Goal: Information Seeking & Learning: Learn about a topic

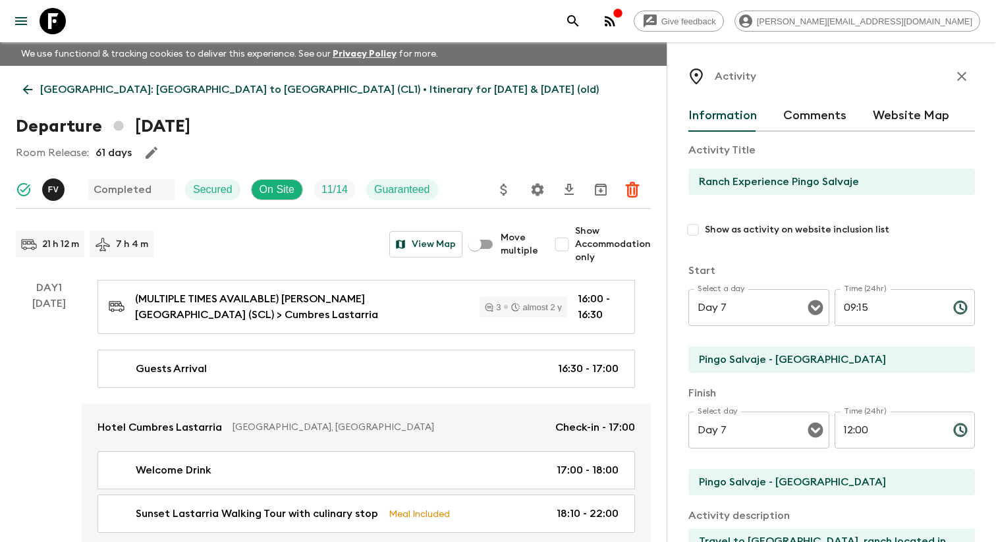
drag, startPoint x: 168, startPoint y: 125, endPoint x: 295, endPoint y: 130, distance: 126.6
click at [190, 130] on h1 "Departure 21st December 2023" at bounding box center [103, 126] width 175 height 26
click at [331, 138] on div "Departure 21st December 2023" at bounding box center [333, 126] width 635 height 26
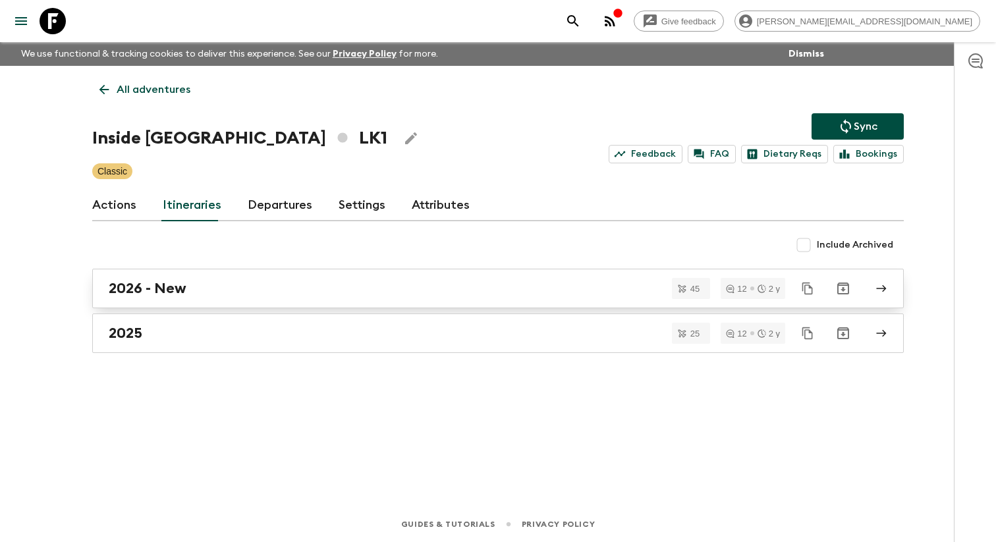
click at [215, 297] on div "2026 - New" at bounding box center [486, 288] width 754 height 17
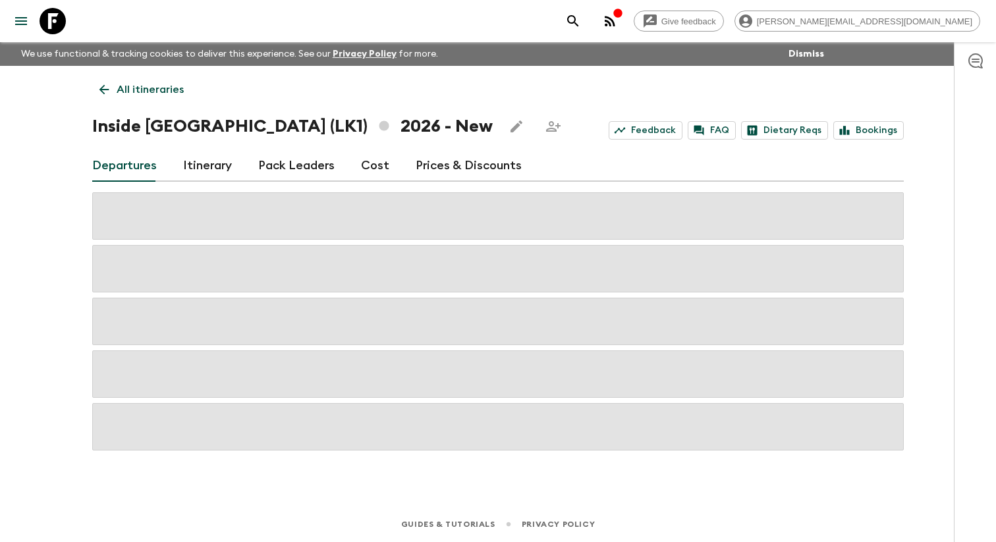
click at [227, 178] on link "Itinerary" at bounding box center [207, 166] width 49 height 32
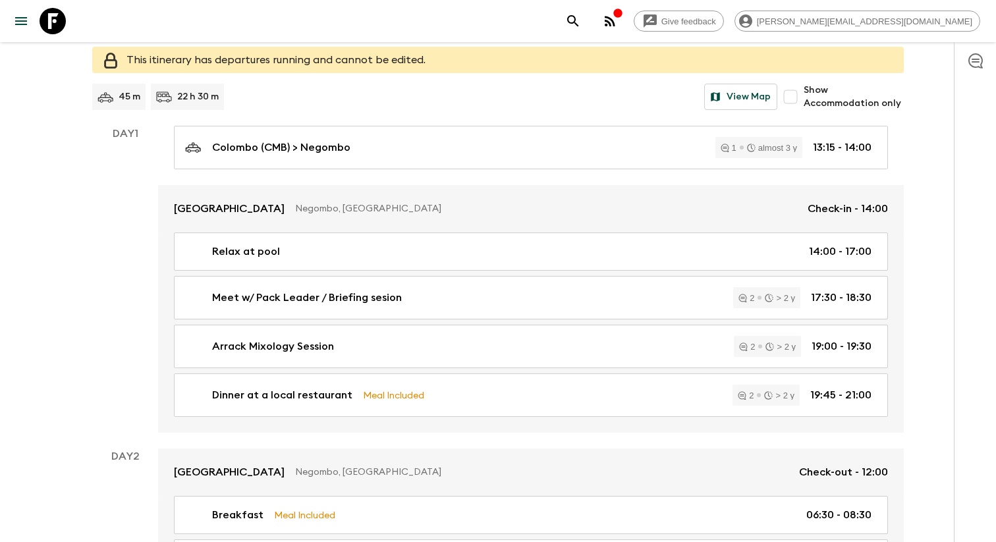
scroll to position [240, 0]
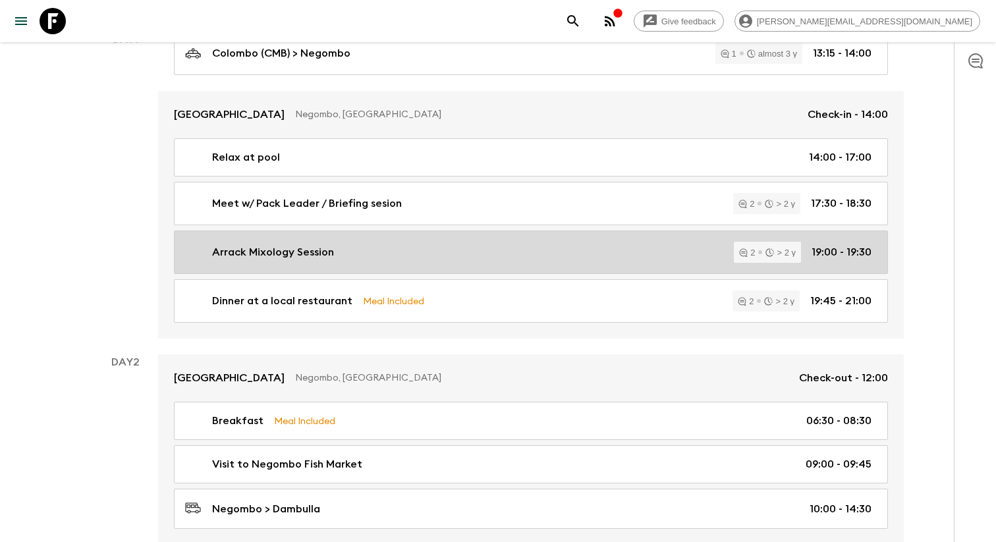
click at [283, 258] on p "Arrack Mixology Session" at bounding box center [273, 252] width 122 height 16
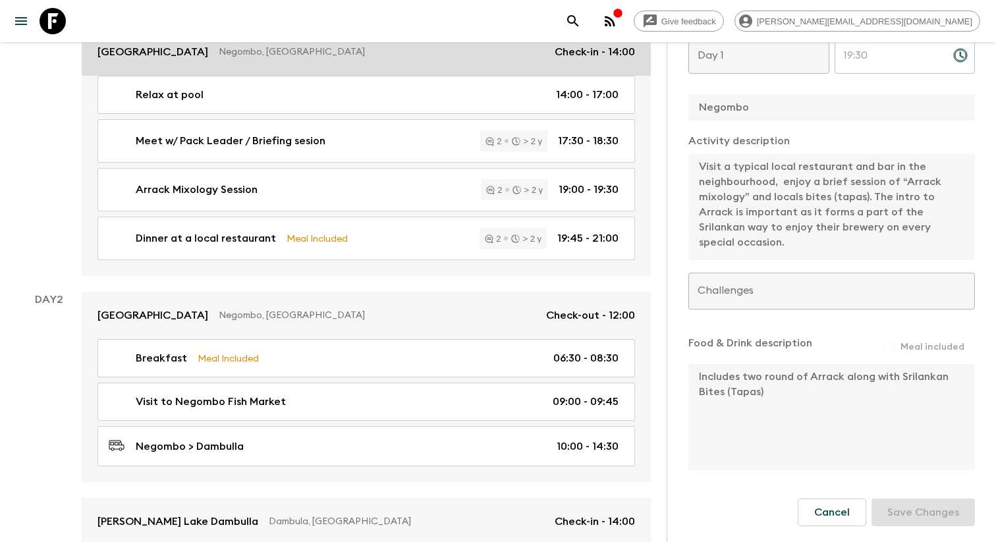
scroll to position [340, 0]
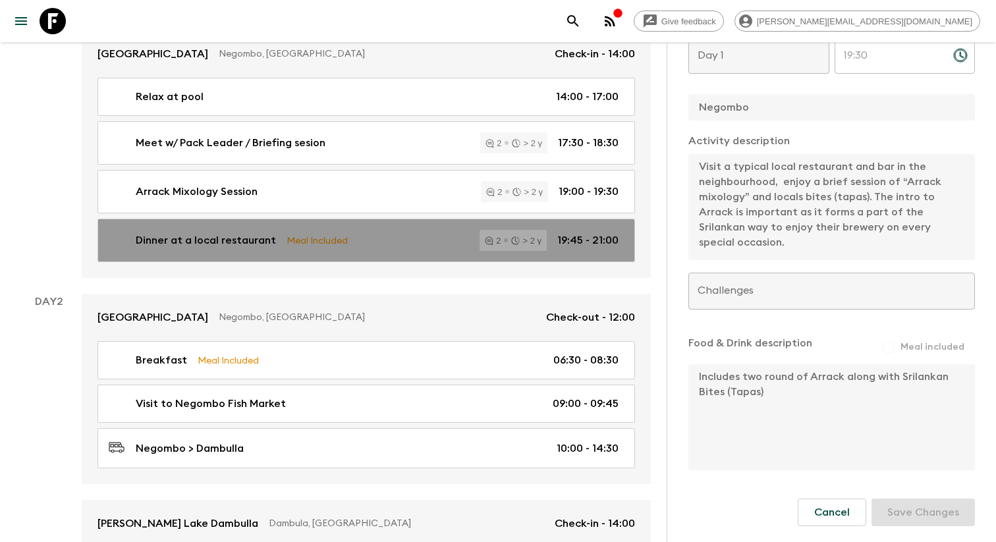
click at [234, 245] on p "Dinner at a local restaurant" at bounding box center [206, 241] width 140 height 16
type input "Dinner at a local restaurant"
checkbox input "false"
type textarea "This is a typical local restaurant and bar where locals patronise. The food ser…"
checkbox input "true"
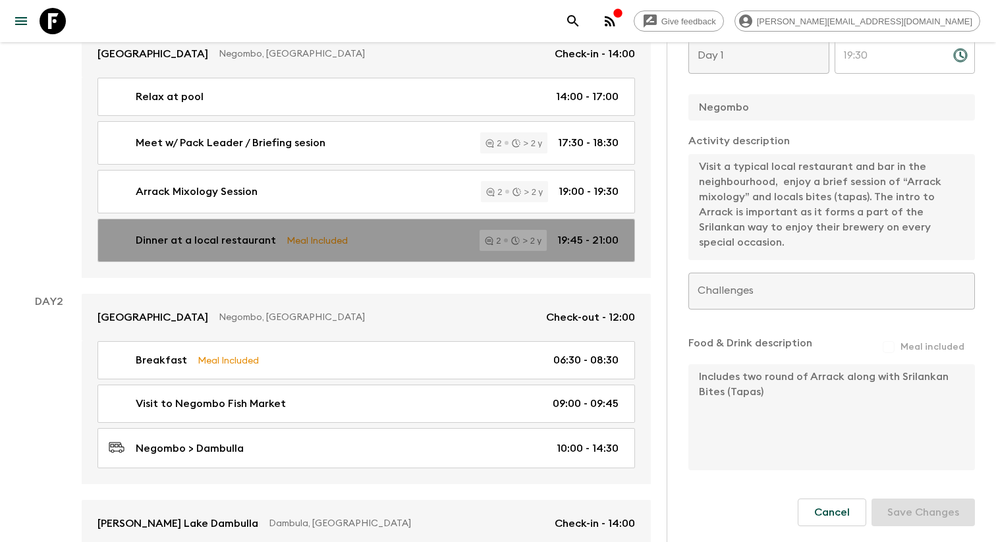
type textarea "Includes Srilankan Rice & Curry. Additional drinks, juices to be paid direct by…"
type input "19:45"
type input "21:00"
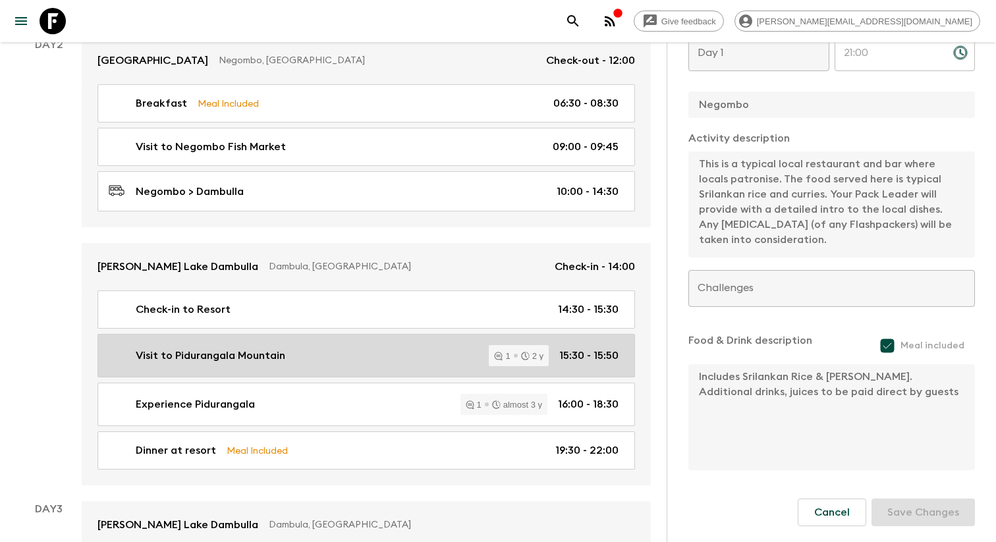
scroll to position [596, 0]
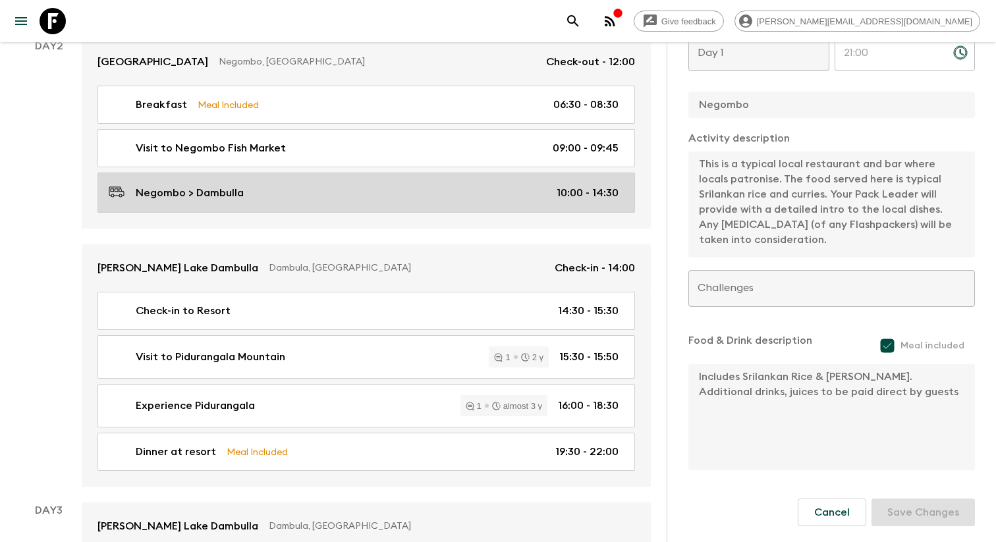
click at [323, 198] on div "Negombo > Dambulla 10:00 - 14:30" at bounding box center [364, 193] width 510 height 18
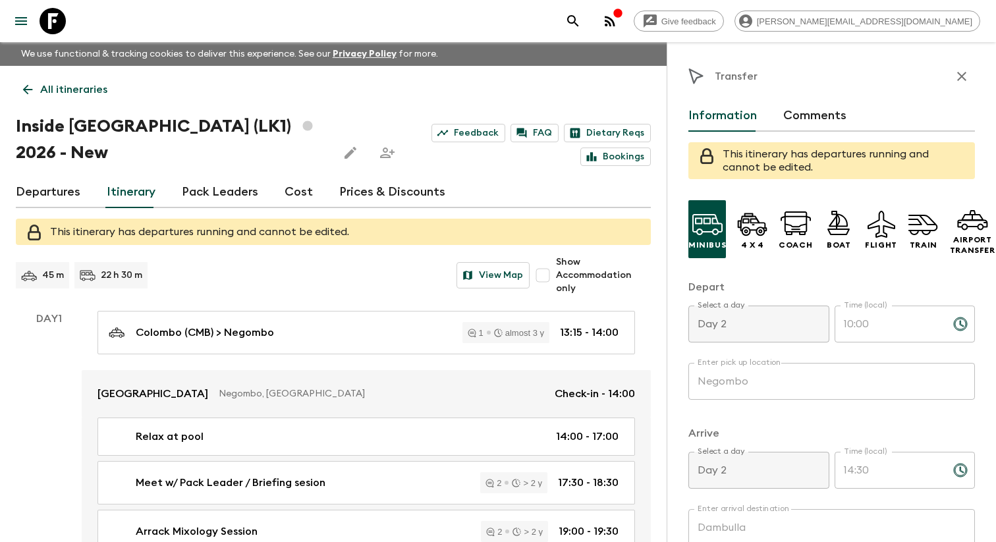
click at [44, 284] on div "45 m" at bounding box center [42, 275] width 53 height 26
click at [132, 277] on p "22 h 30 m" at bounding box center [122, 275] width 42 height 13
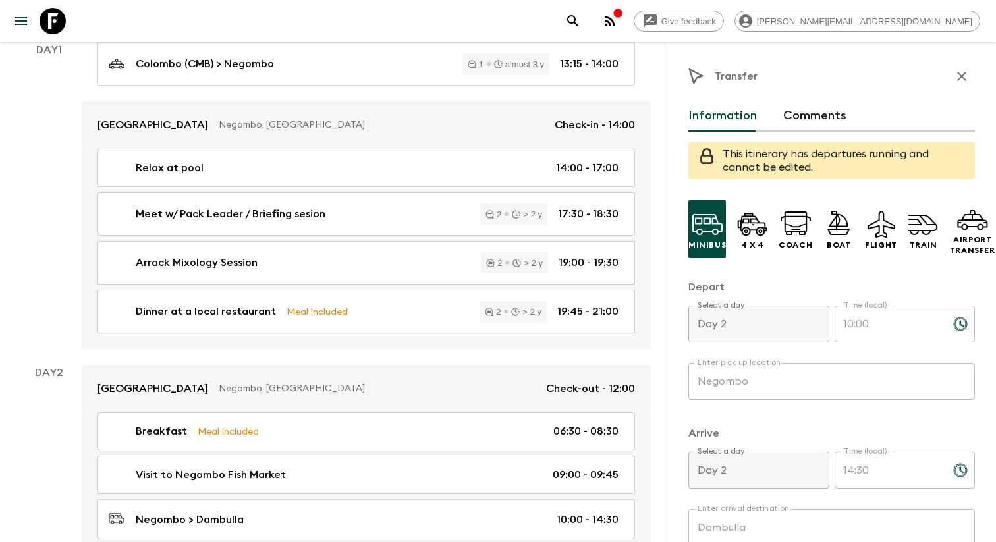
scroll to position [406, 0]
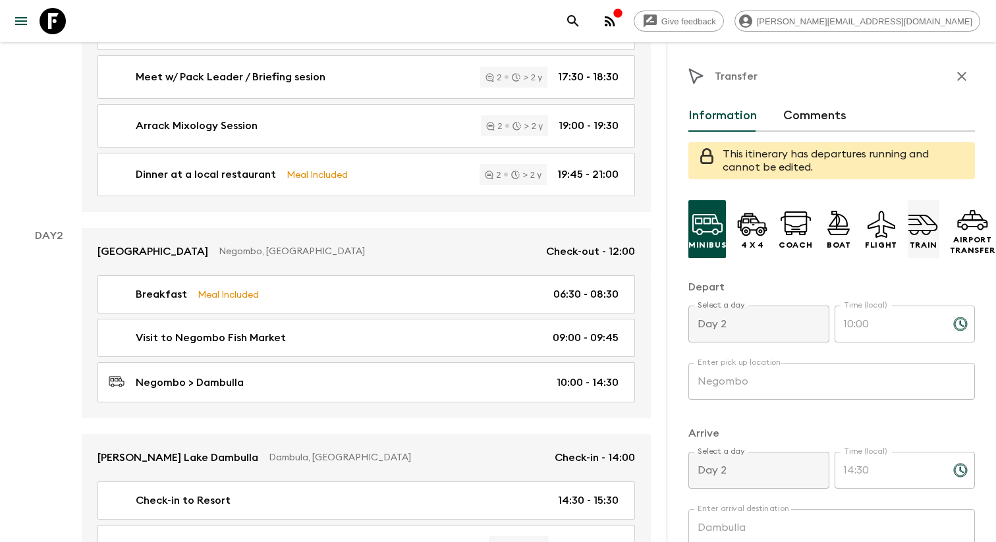
click at [922, 231] on icon at bounding box center [923, 223] width 29 height 16
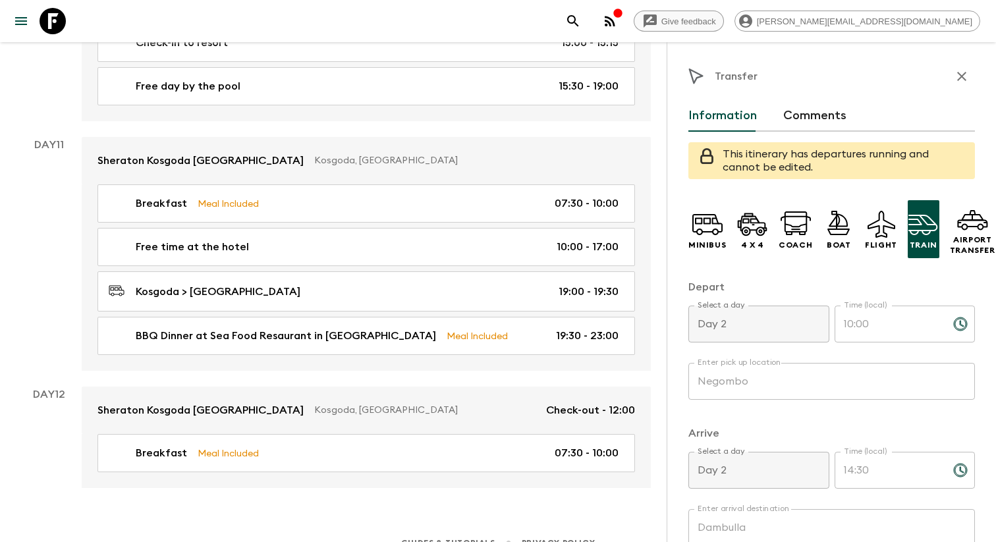
scroll to position [2190, 0]
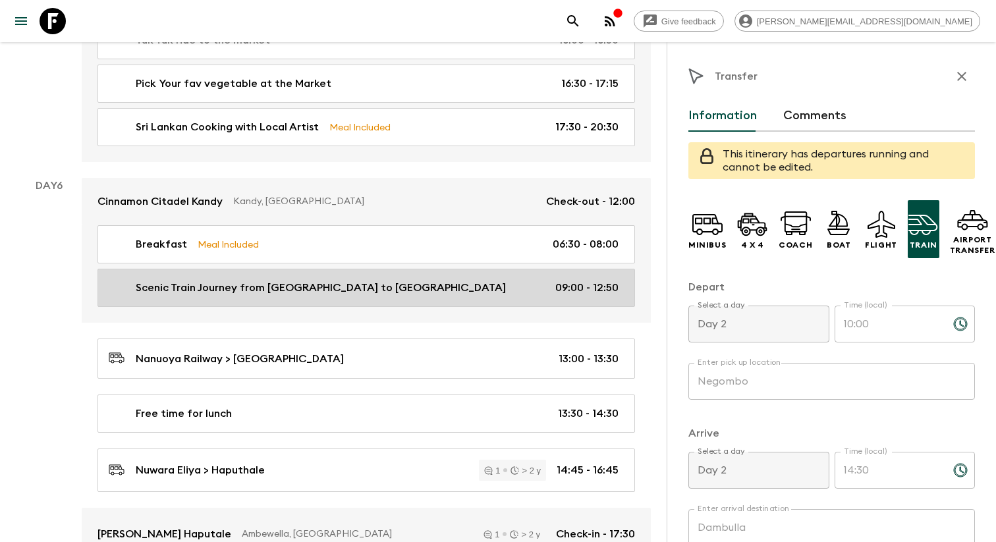
click at [438, 283] on link "Scenic Train Journey from Kandy to Nanuoya Railway station 09:00 - 12:50" at bounding box center [367, 288] width 538 height 38
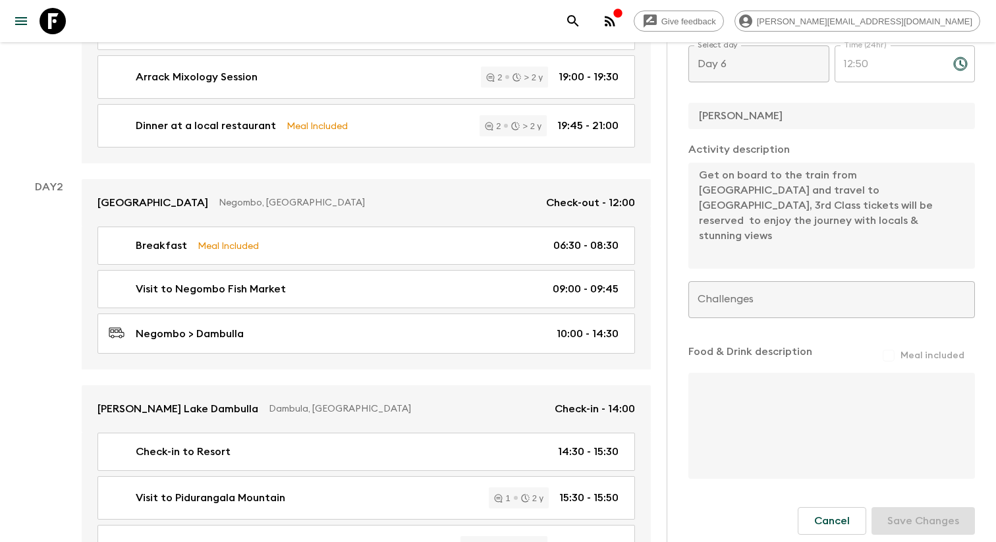
scroll to position [362, 0]
